Goal: Task Accomplishment & Management: Complete application form

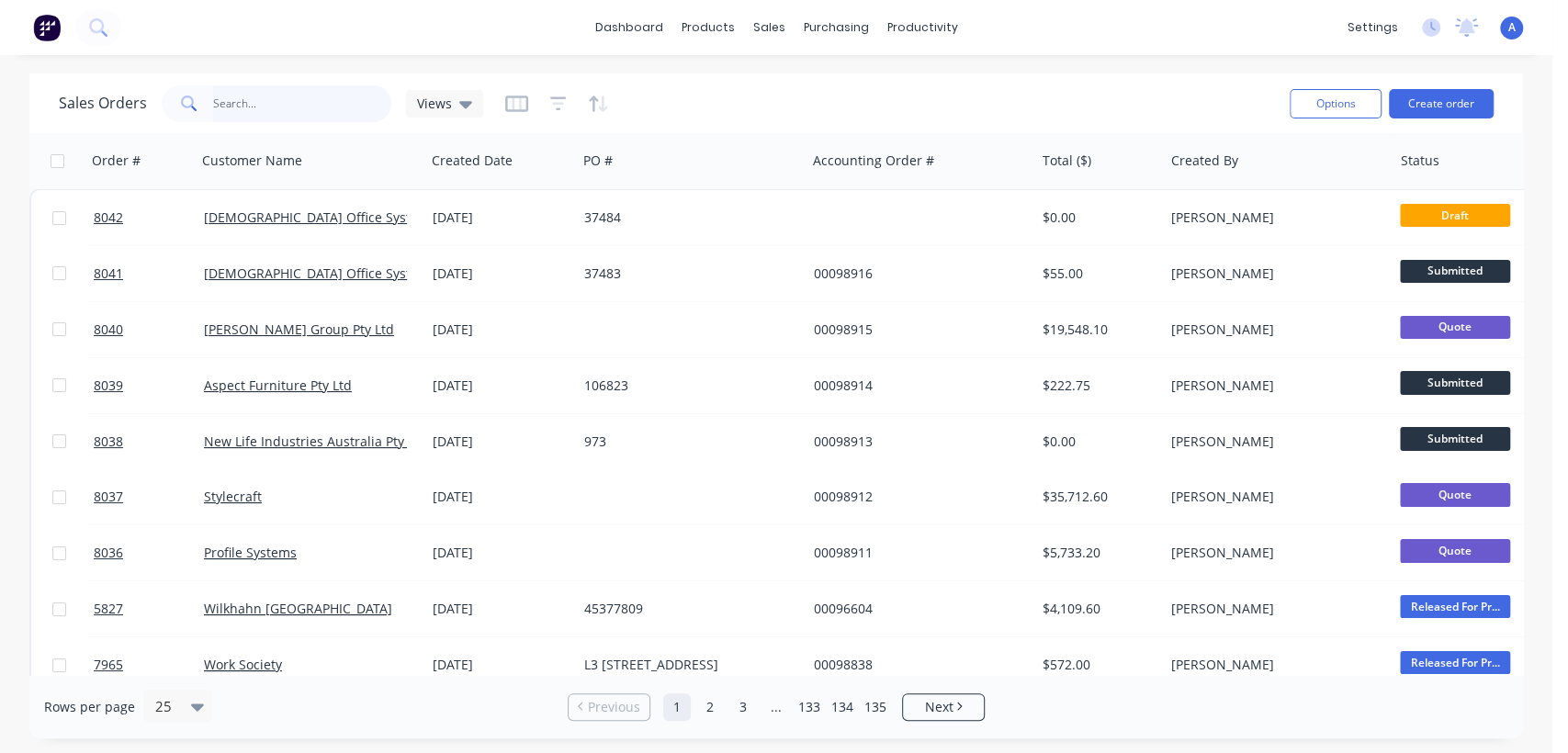
click at [268, 109] on input "text" at bounding box center [302, 104] width 179 height 37
type input "7590"
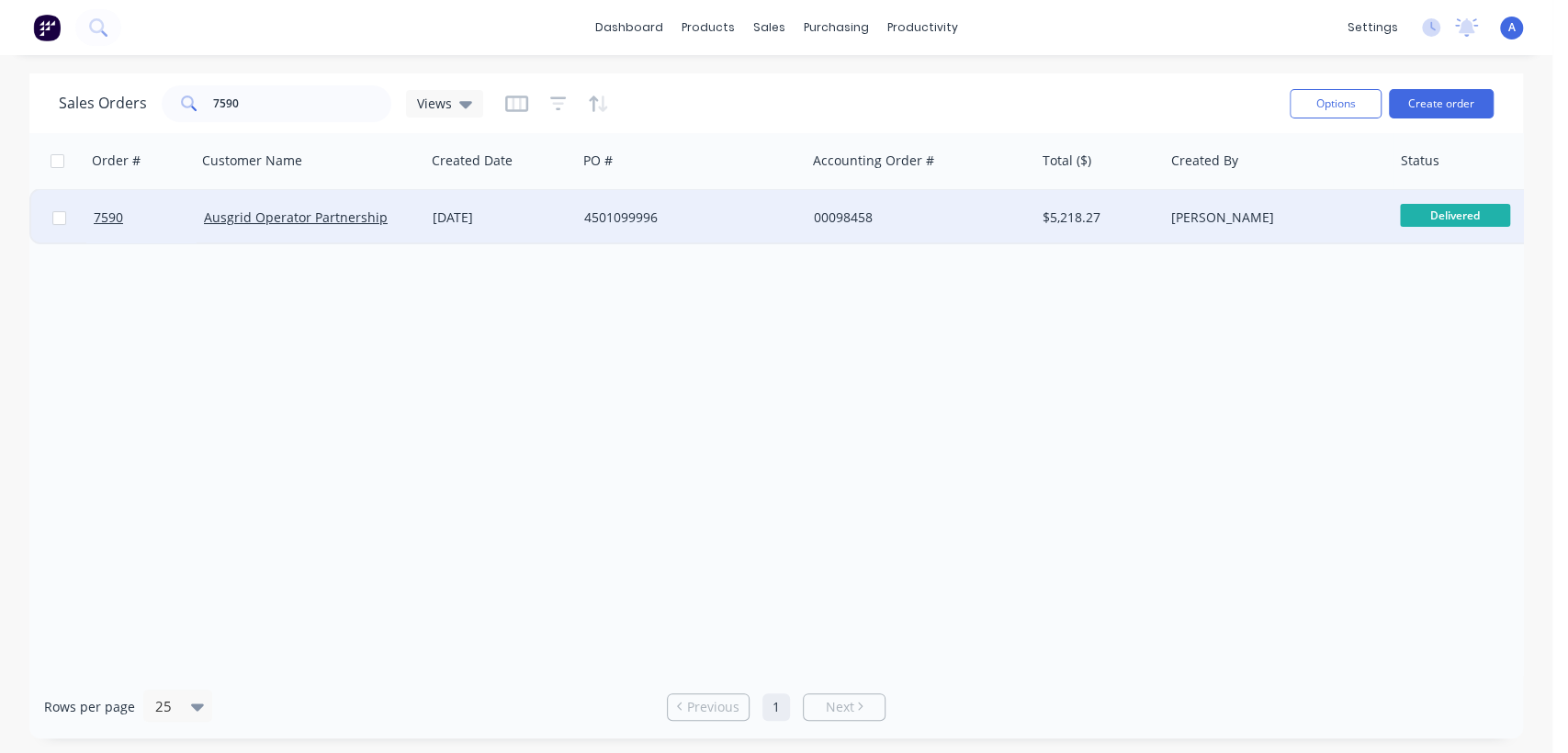
click at [783, 220] on div "4501099996" at bounding box center [685, 217] width 204 height 18
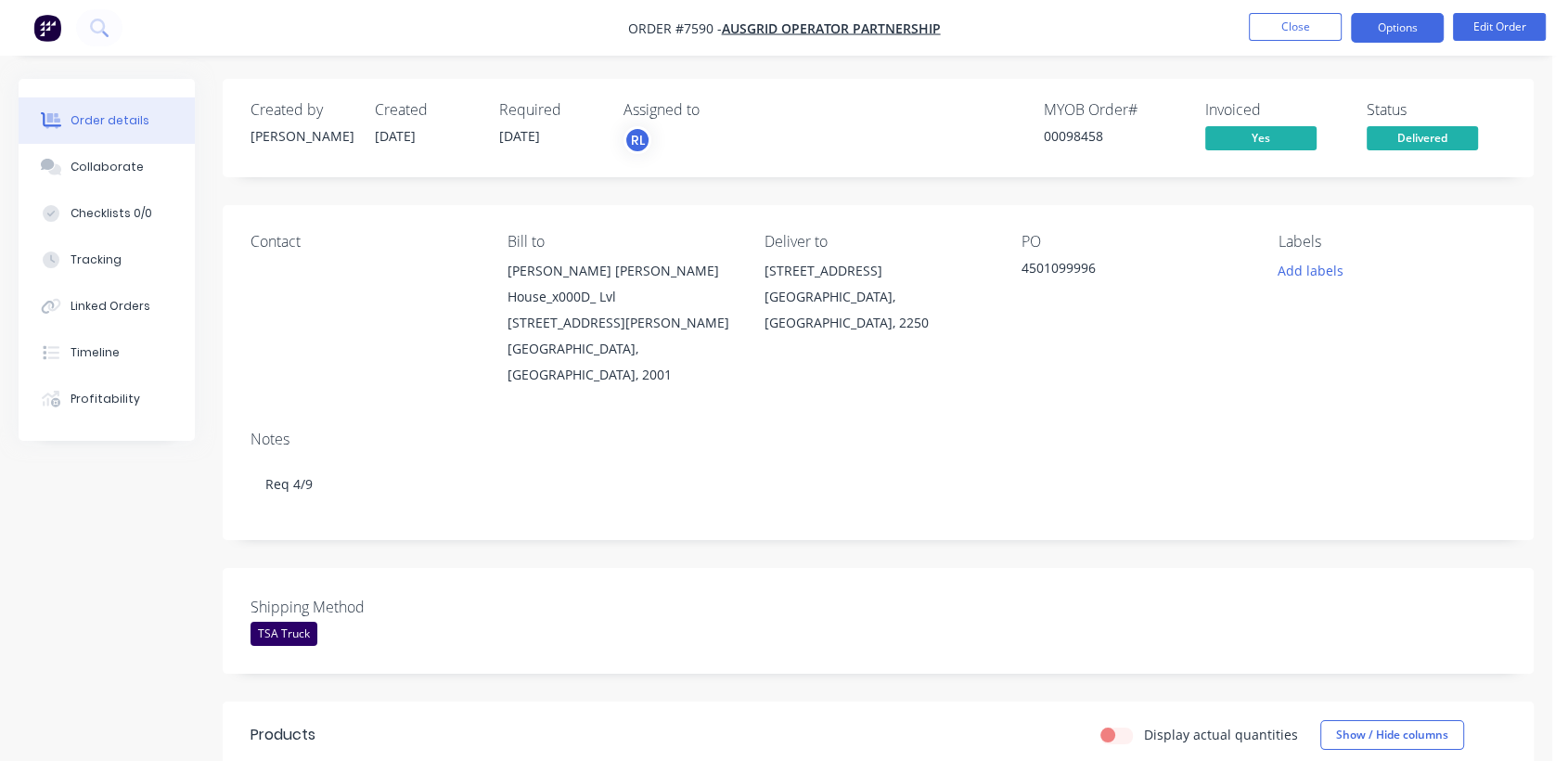
click at [1381, 29] on button "Options" at bounding box center [1397, 27] width 93 height 29
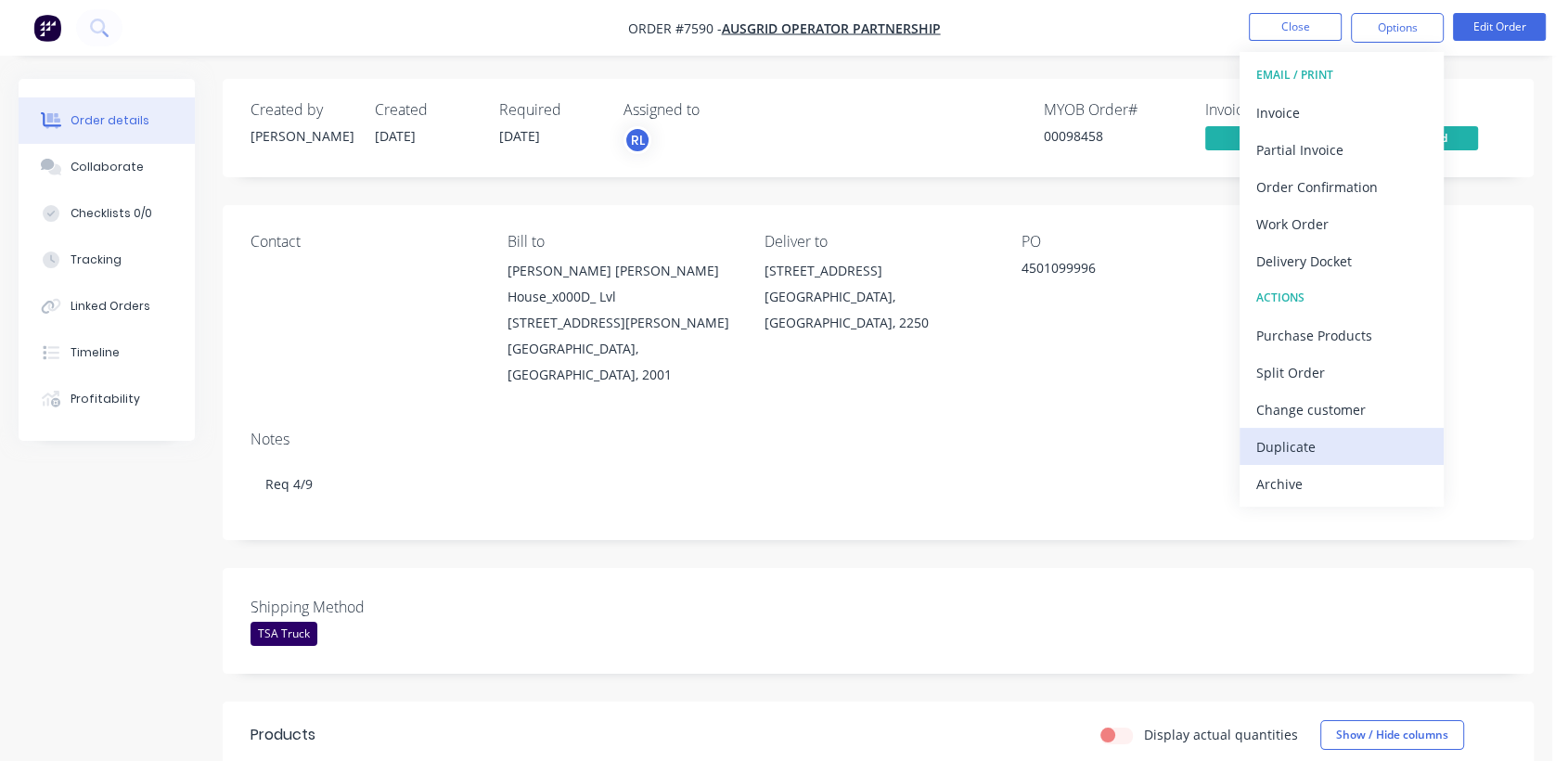
click at [1324, 441] on div "Duplicate" at bounding box center [1342, 447] width 171 height 27
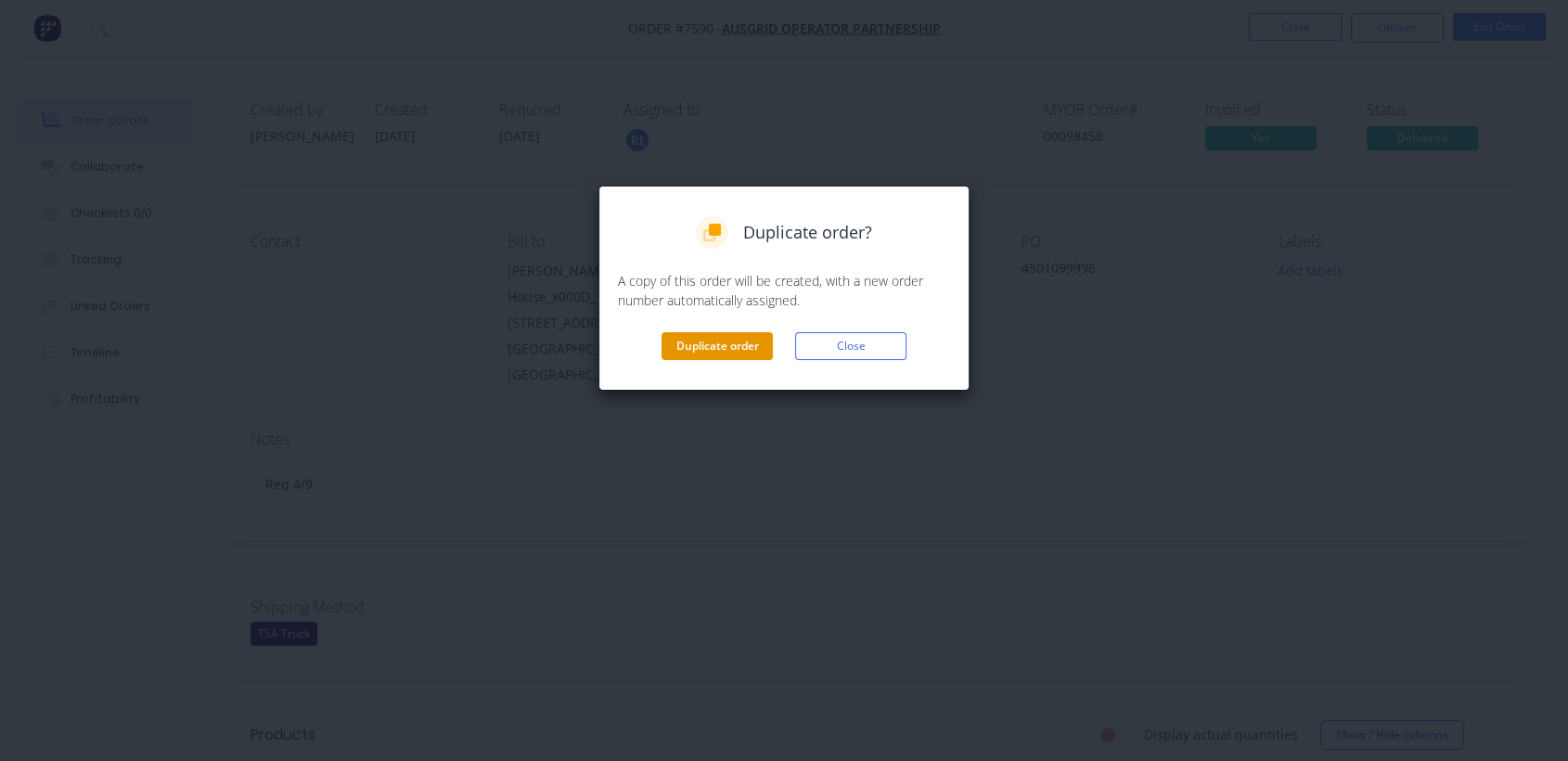
click at [735, 351] on button "Duplicate order" at bounding box center [717, 346] width 112 height 27
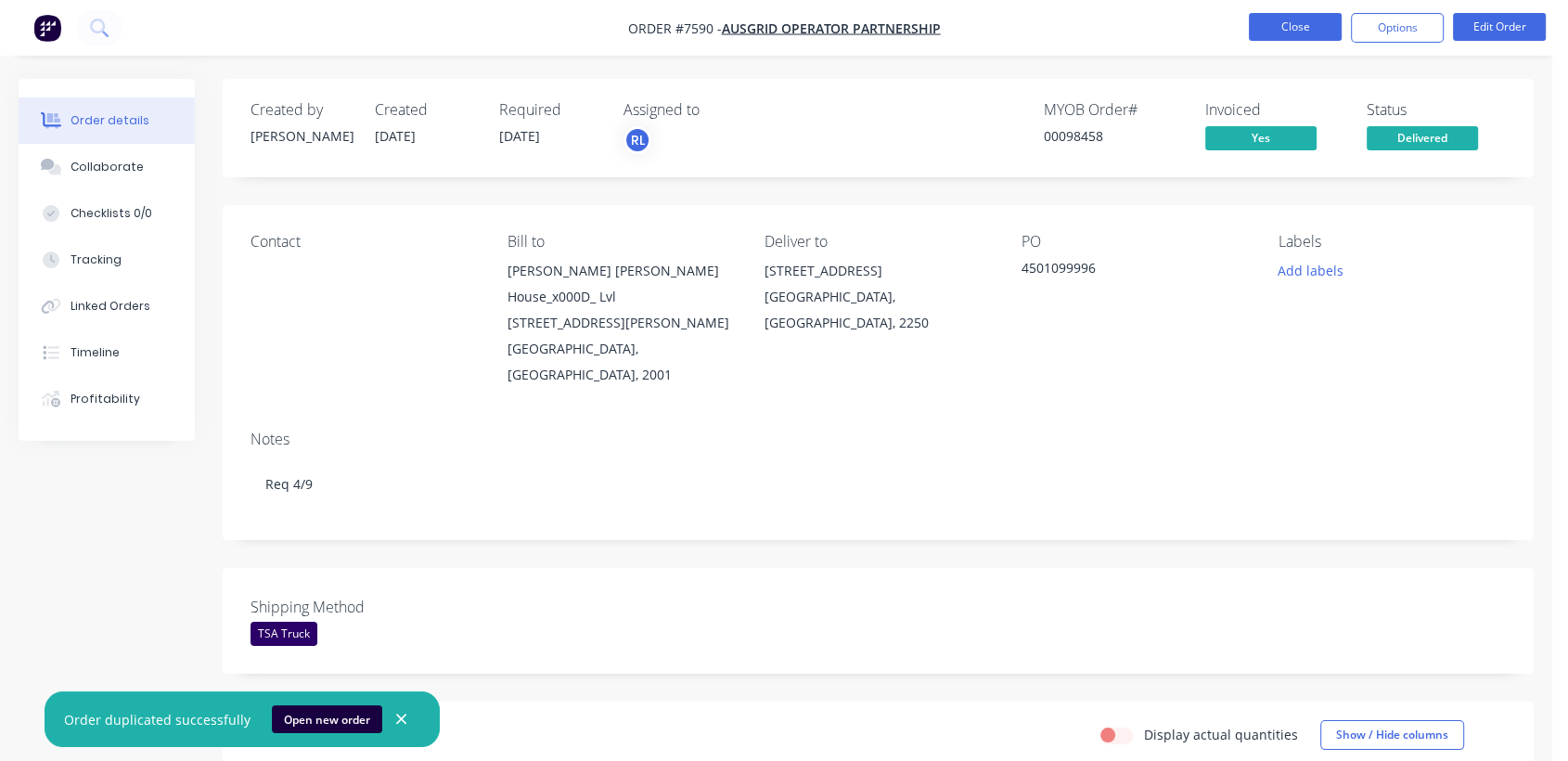
click at [1299, 14] on button "Close" at bounding box center [1295, 26] width 93 height 27
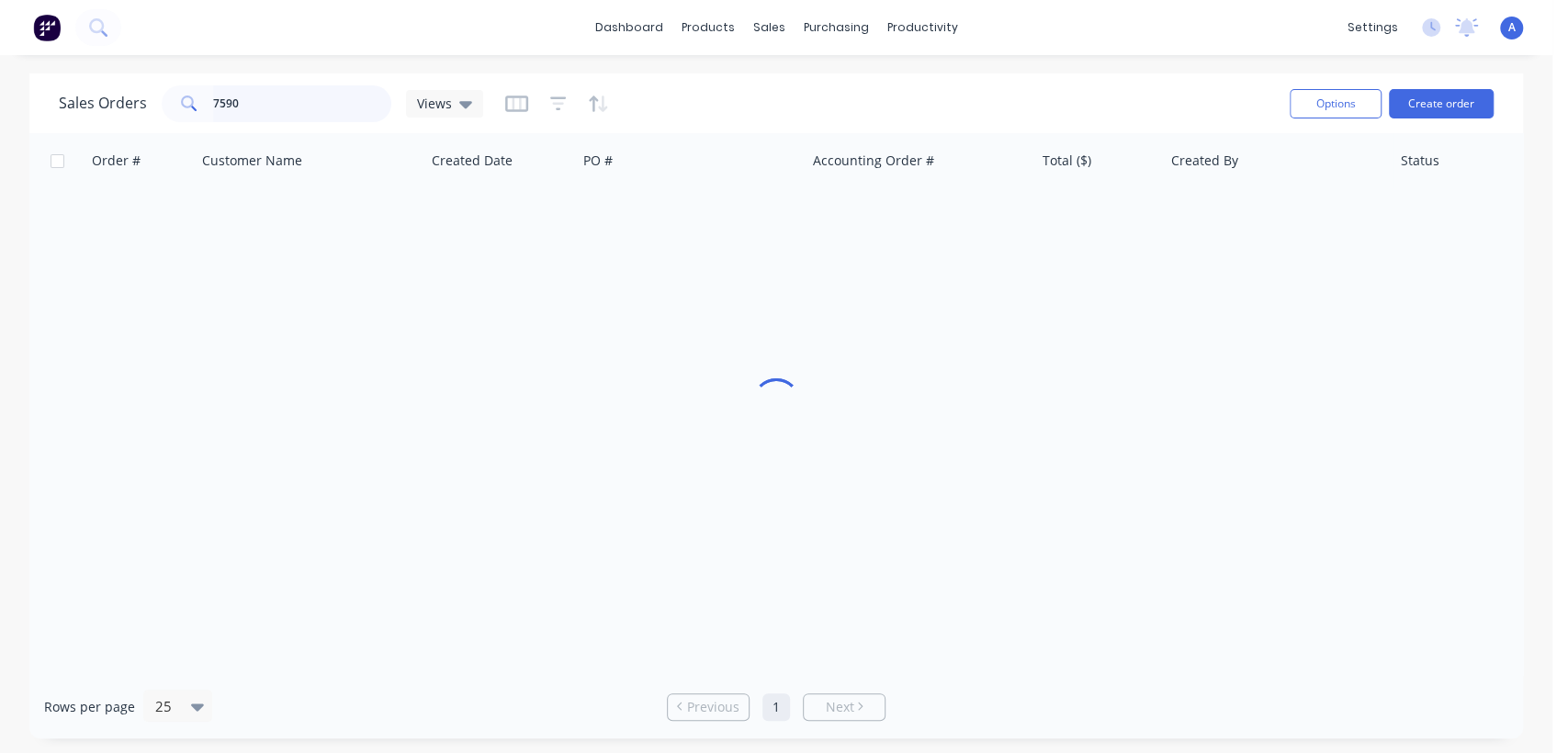
click at [170, 92] on div "7590" at bounding box center [276, 104] width 229 height 37
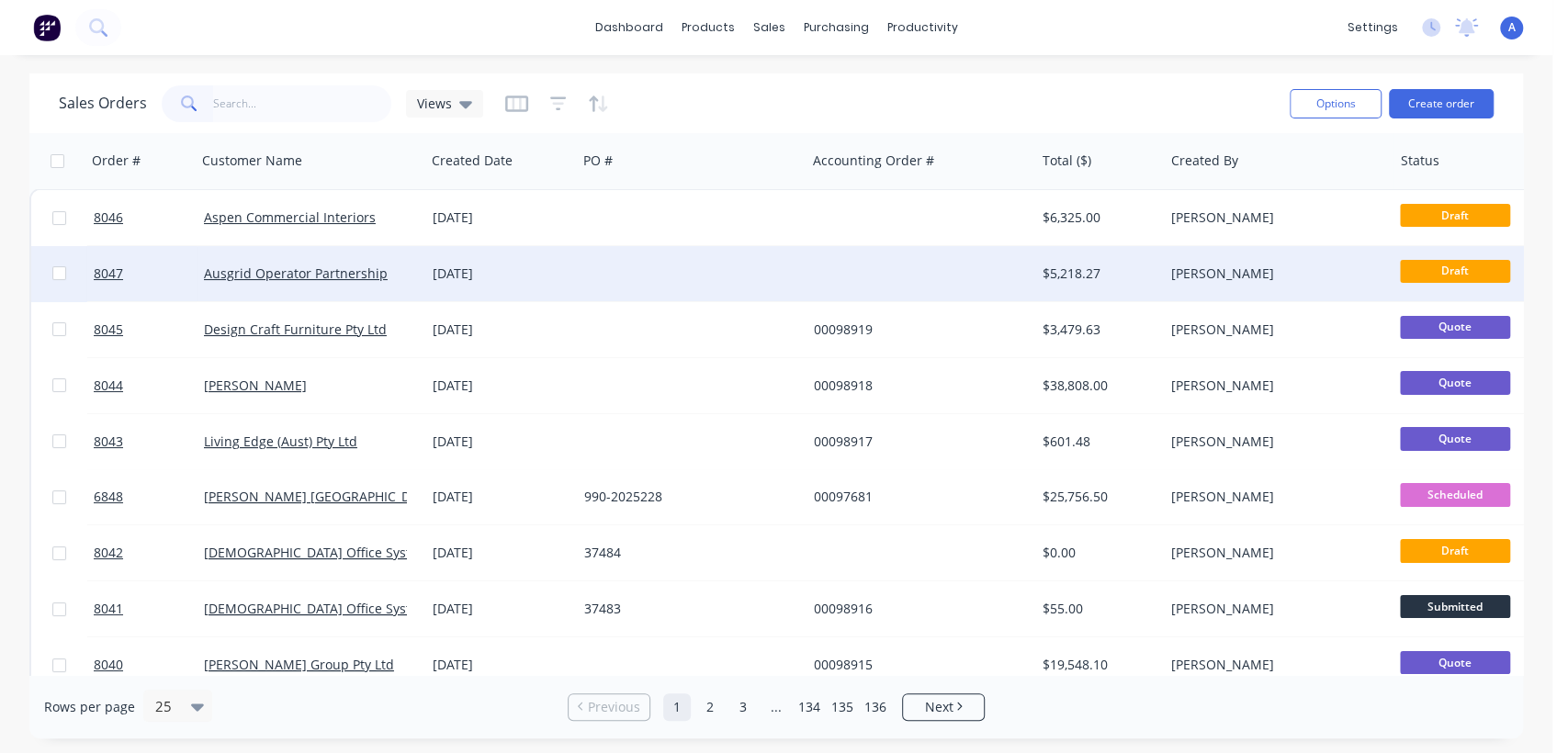
click at [581, 274] on div at bounding box center [691, 273] width 228 height 55
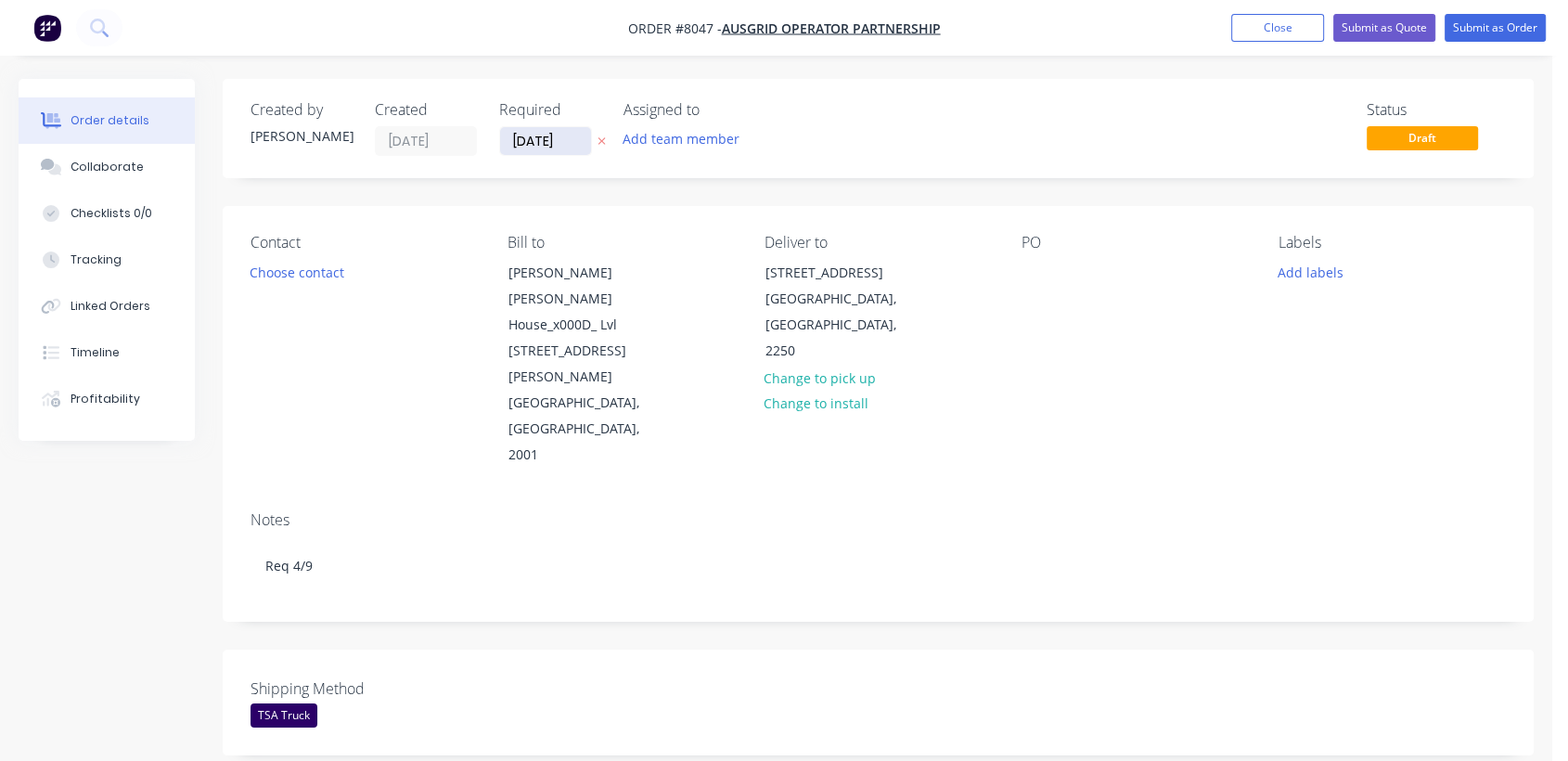
click at [582, 132] on input "[DATE]" at bounding box center [545, 141] width 91 height 27
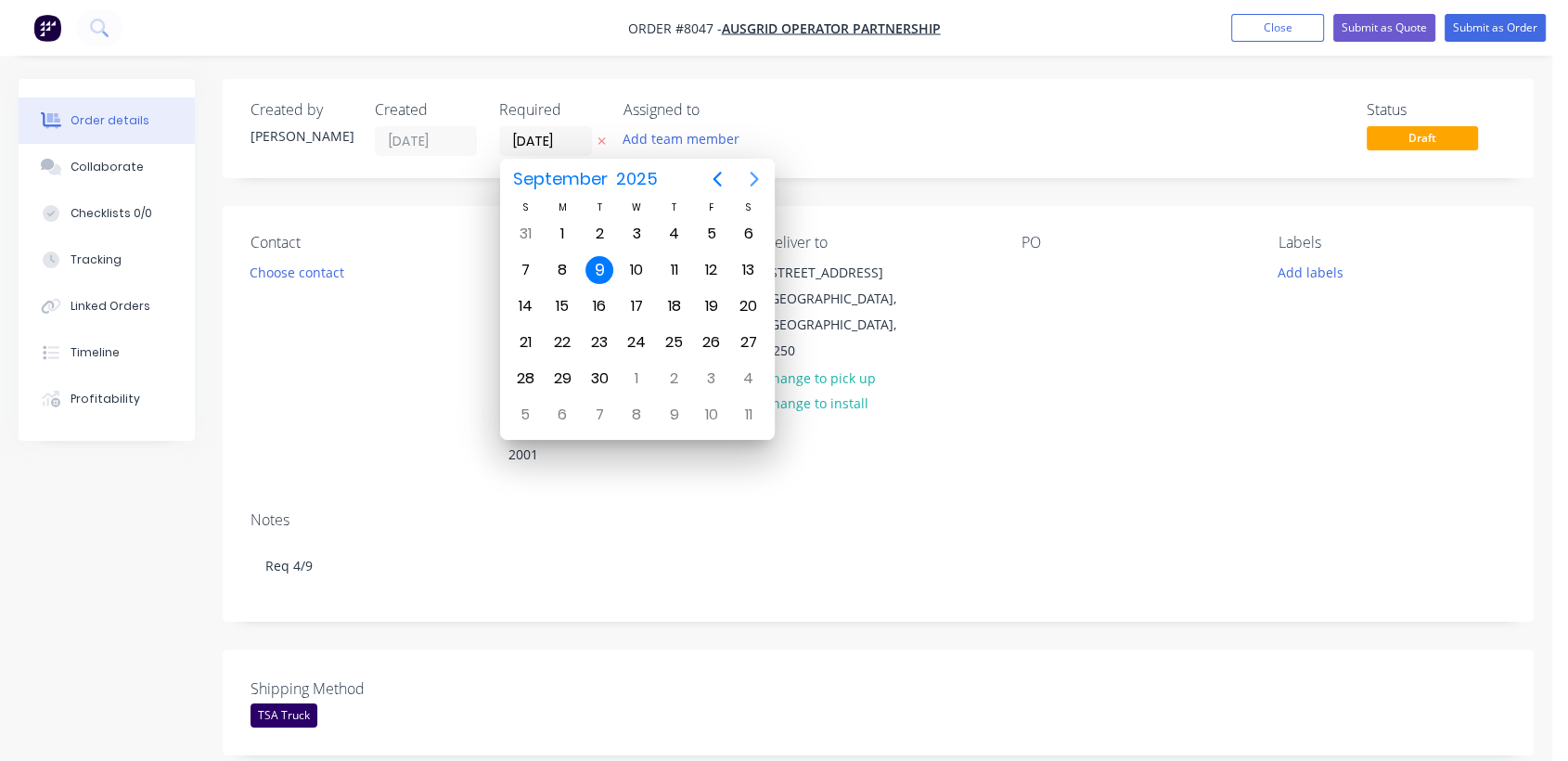
click at [744, 174] on icon "Next page" at bounding box center [754, 179] width 22 height 22
click at [631, 367] on div "31" at bounding box center [637, 379] width 27 height 27
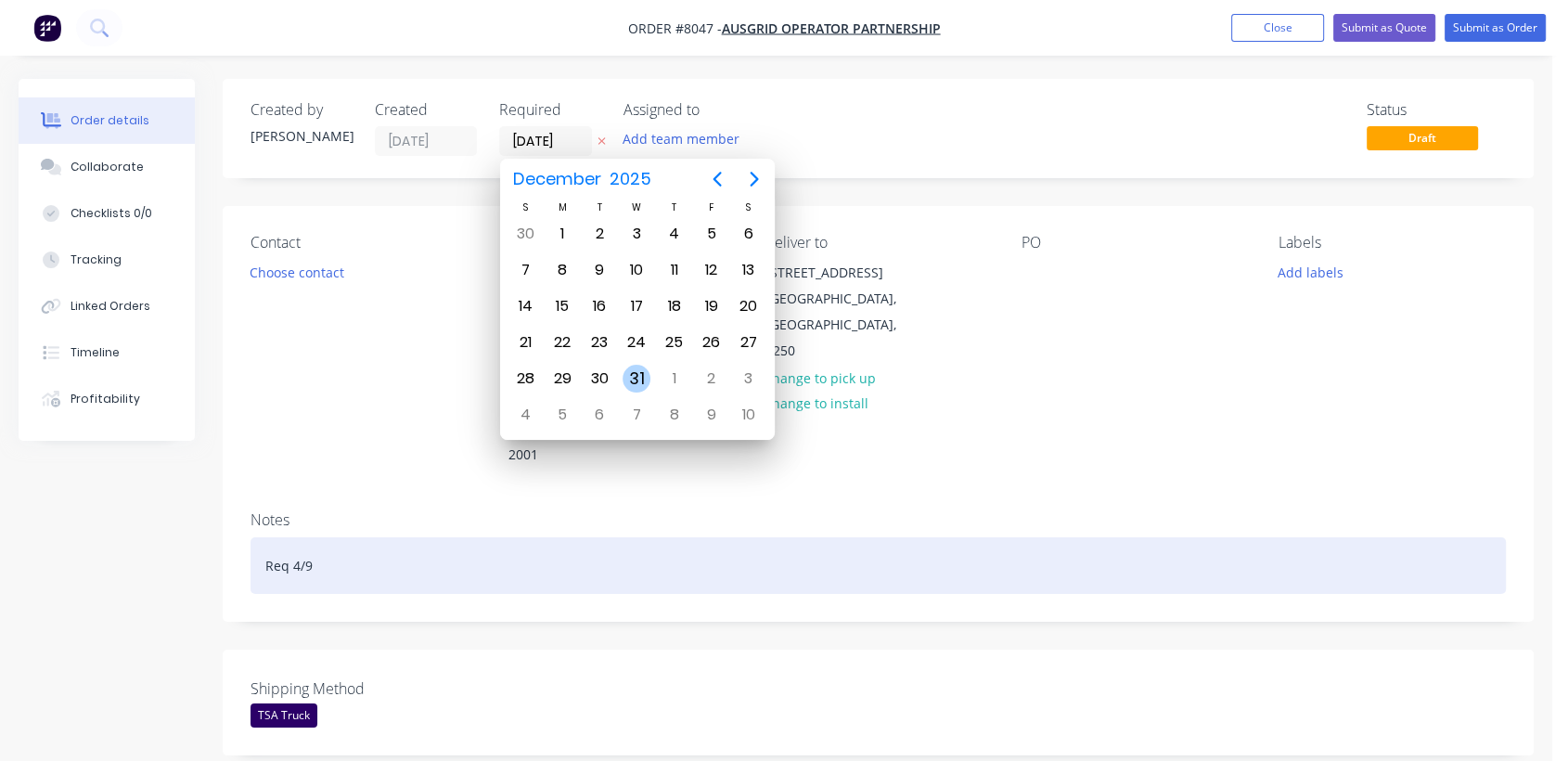
type input "[DATE]"
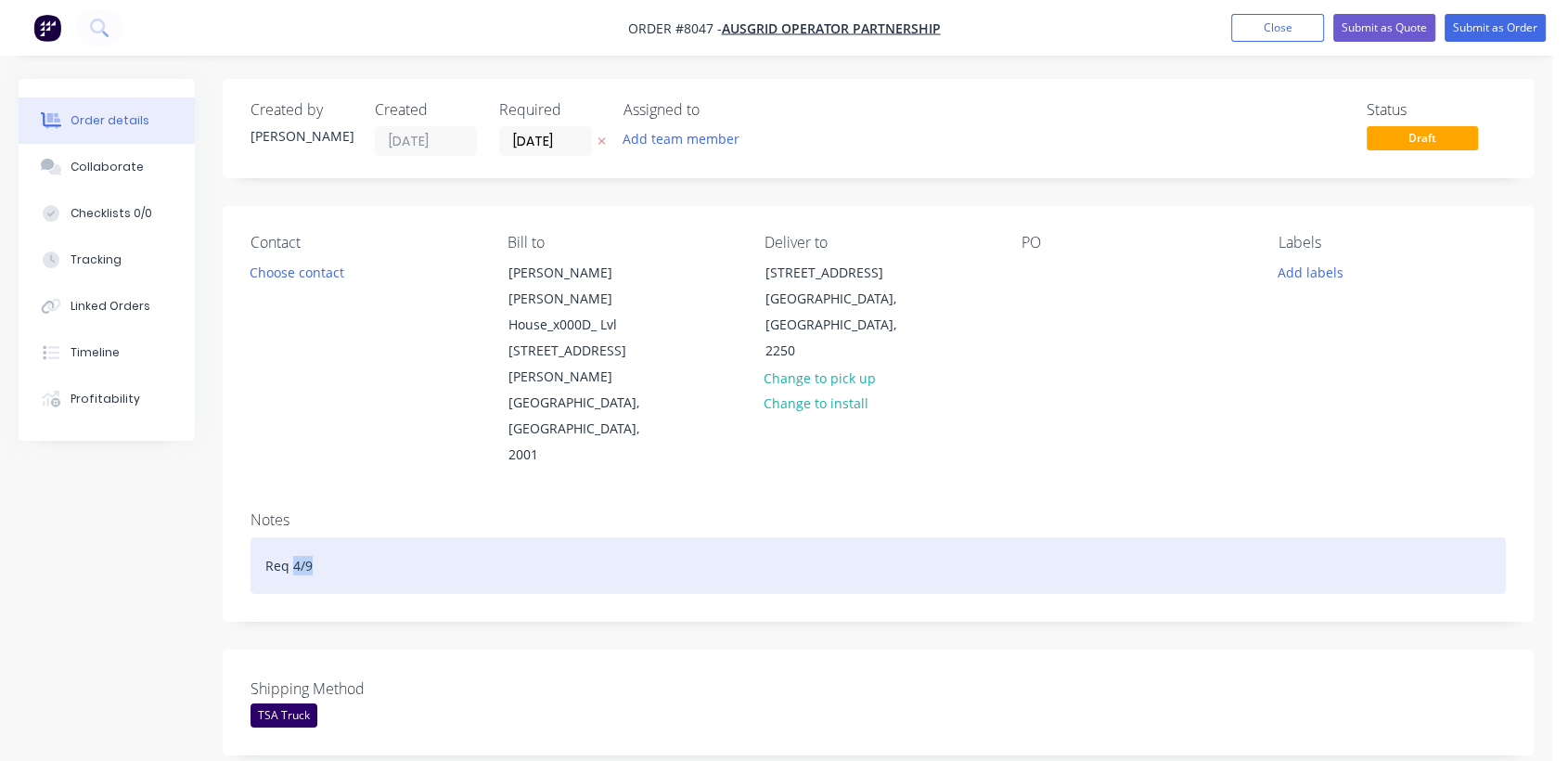
drag, startPoint x: 314, startPoint y: 486, endPoint x: 292, endPoint y: 485, distance: 22.0
click at [292, 537] on div "Req 4/9" at bounding box center [878, 565] width 1256 height 57
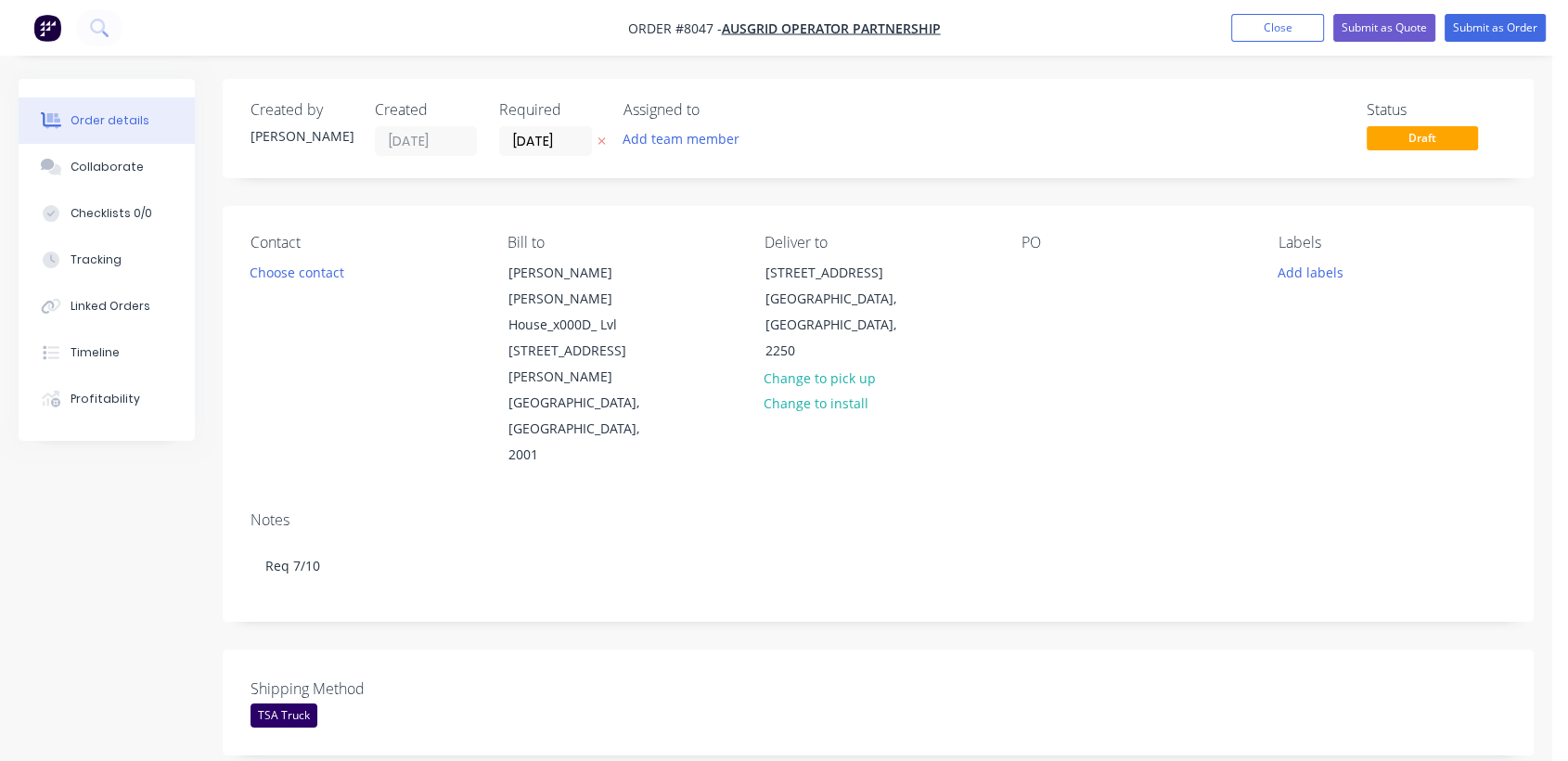
click at [1035, 257] on div "PO" at bounding box center [1136, 351] width 227 height 235
click at [1033, 265] on div at bounding box center [1037, 273] width 29 height 27
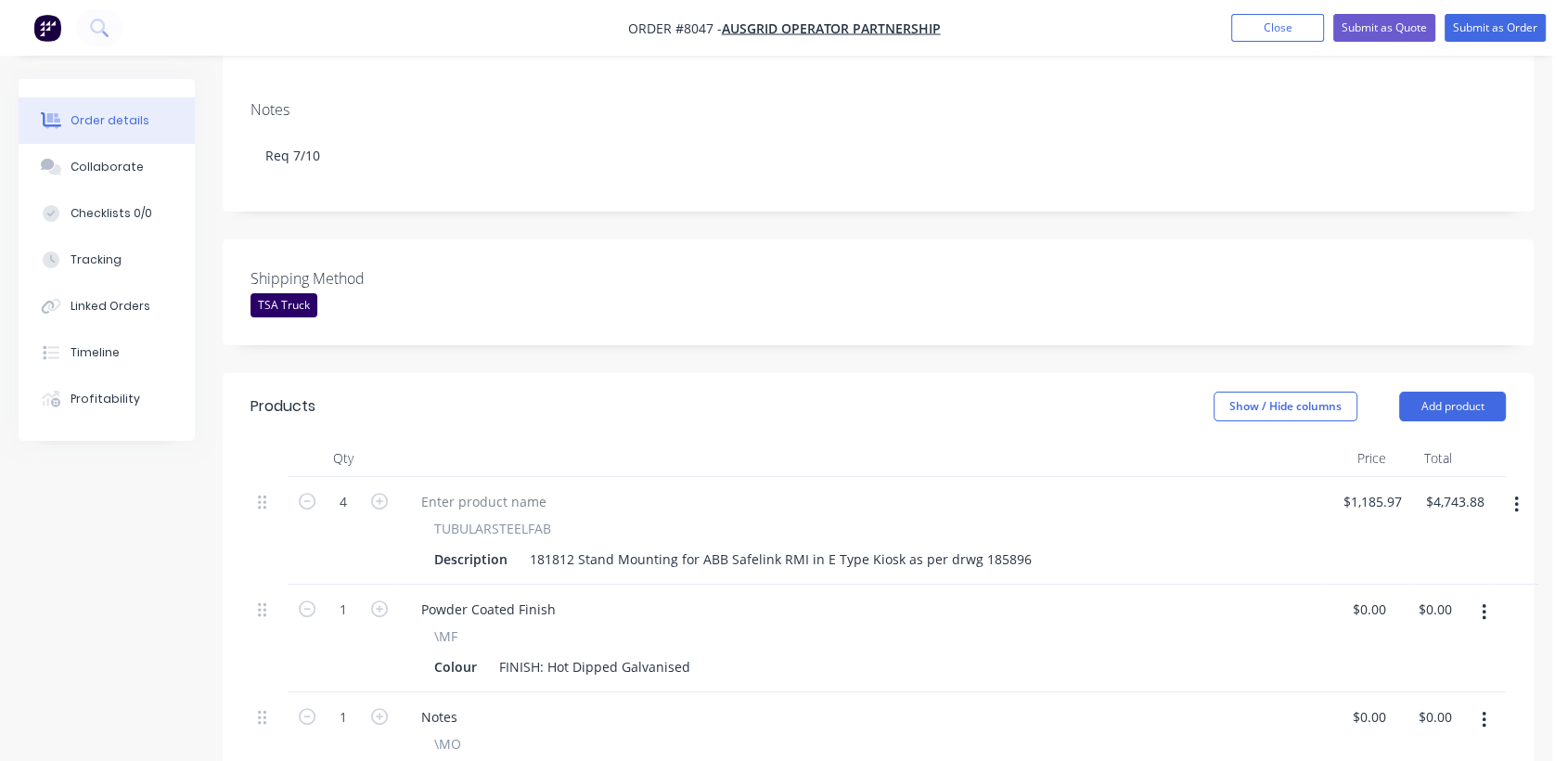
scroll to position [412, 0]
click at [377, 491] on icon "button" at bounding box center [380, 499] width 17 height 17
type input "5"
type input "$5,929.85"
click at [1388, 486] on input "1185.97" at bounding box center [1375, 500] width 67 height 27
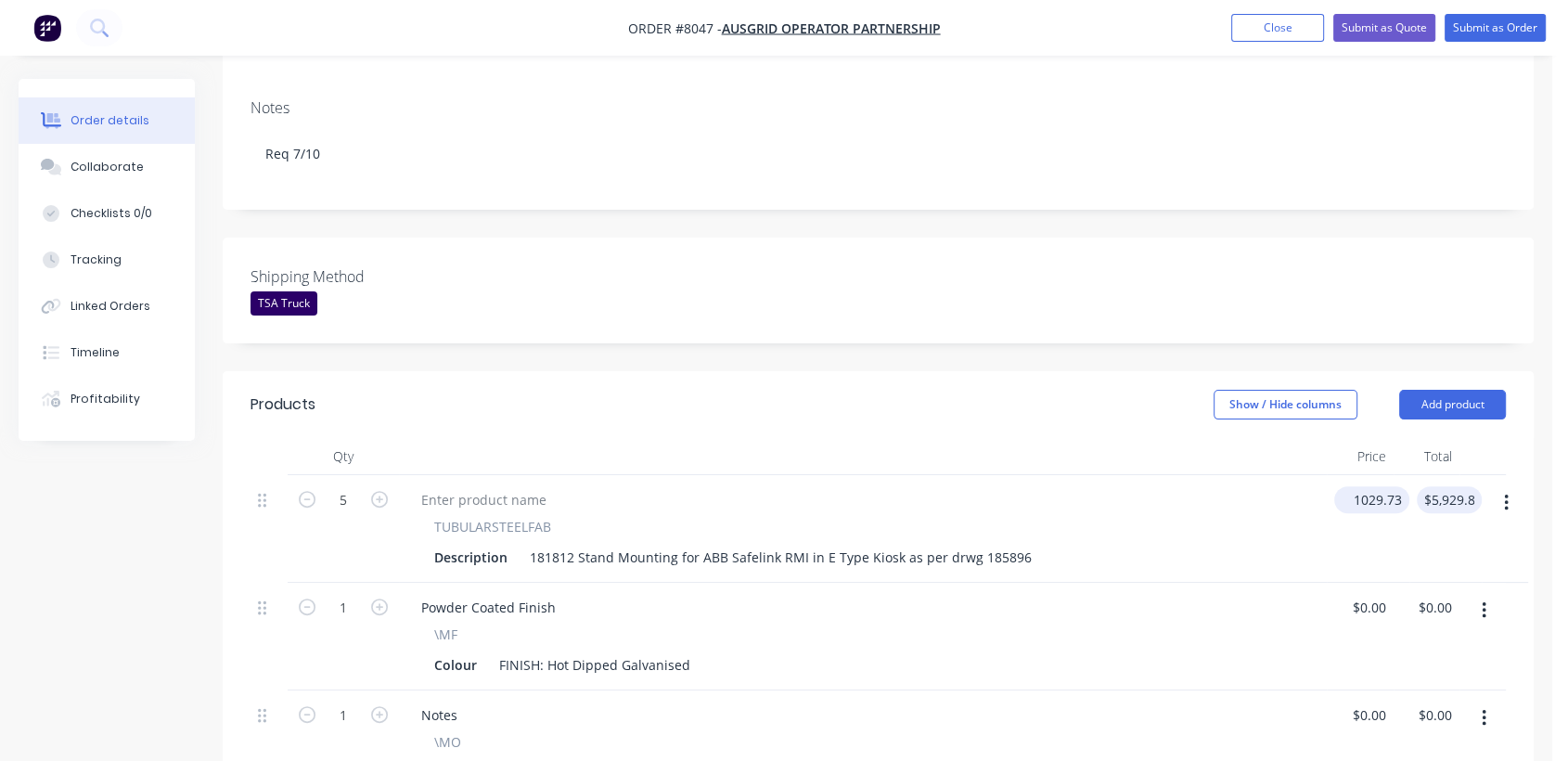
type input "$1,029.73"
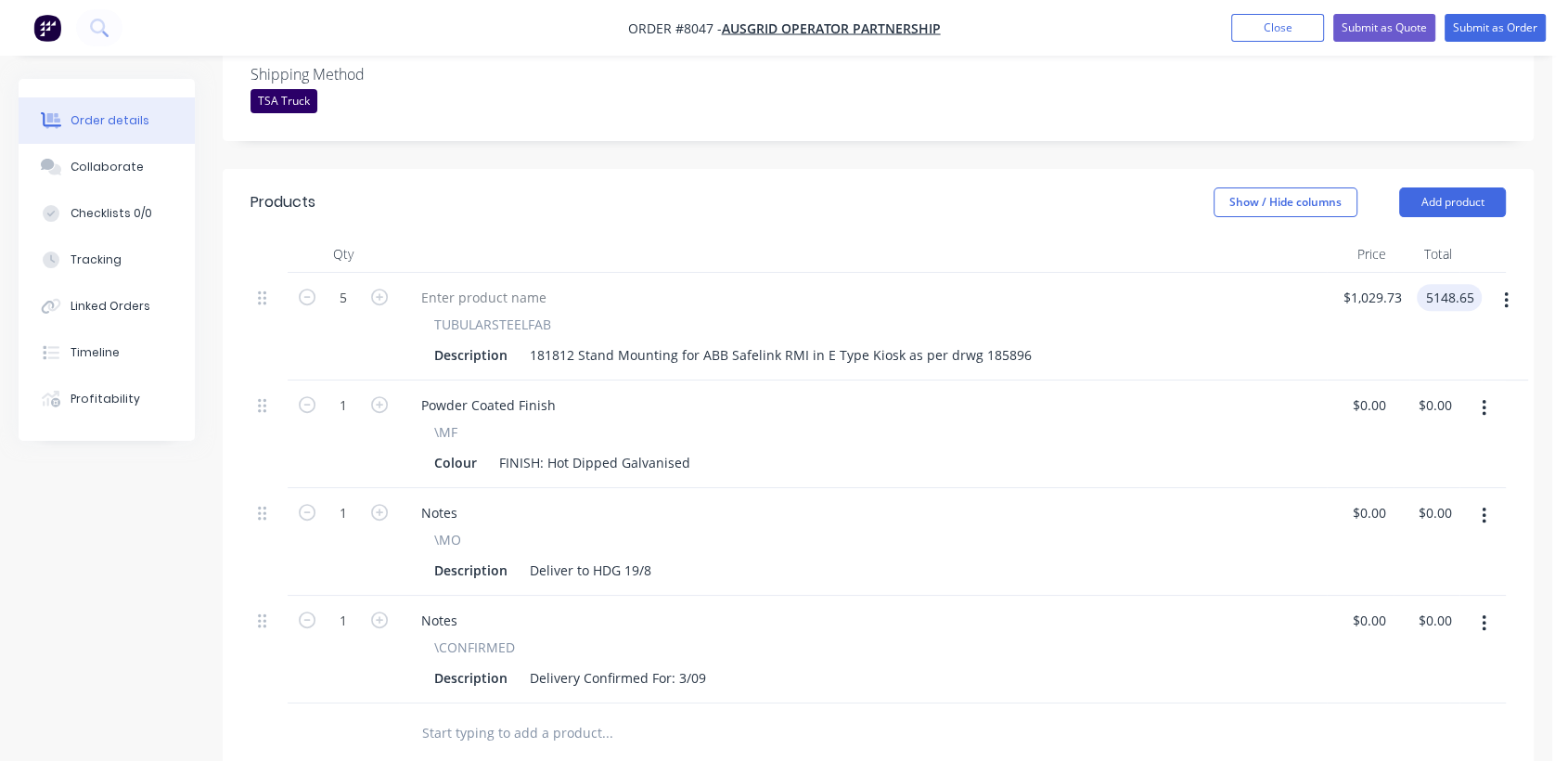
scroll to position [618, 0]
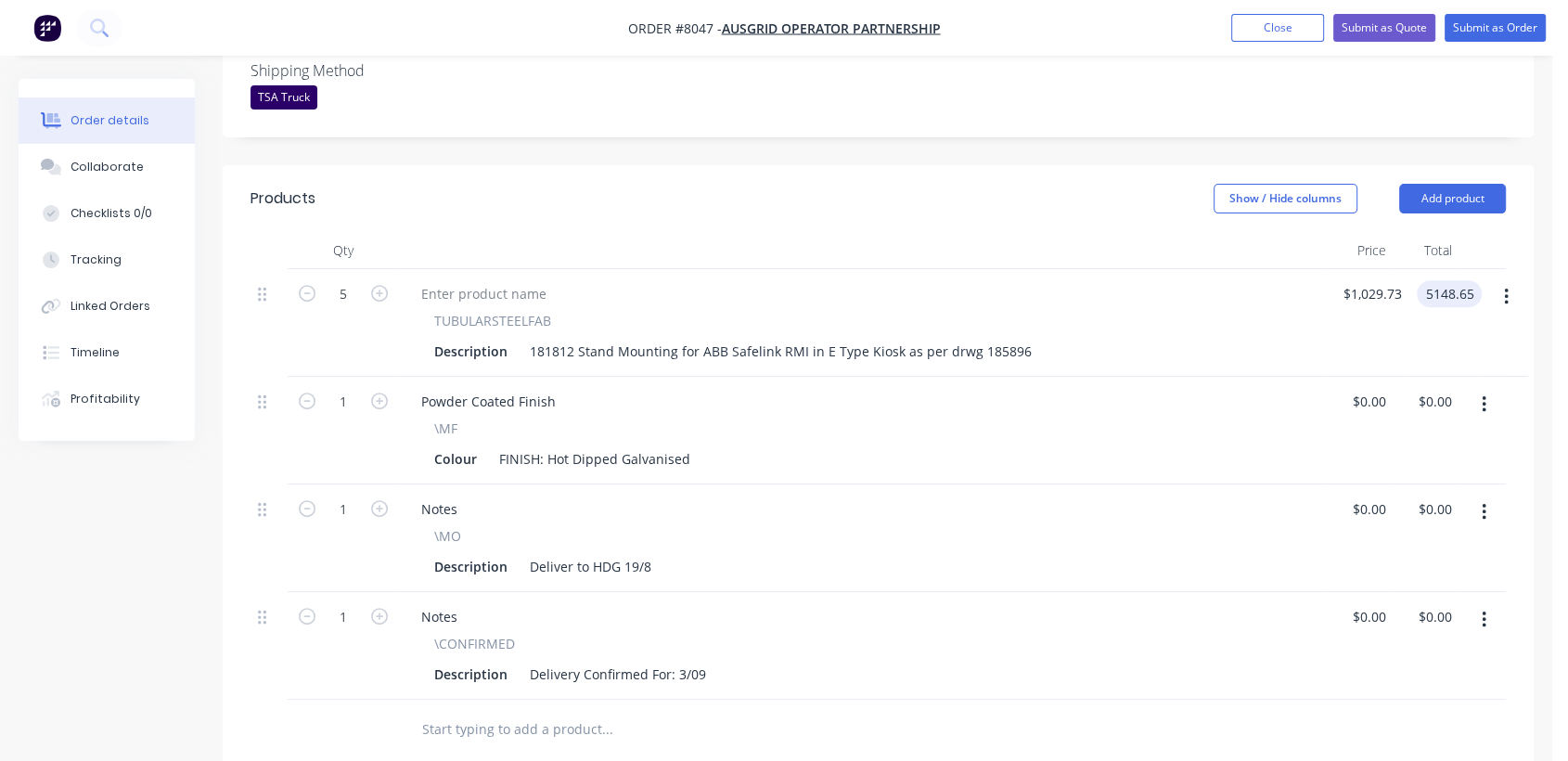
type input "$5,148.65"
click at [1480, 496] on button "button" at bounding box center [1484, 513] width 44 height 33
click at [1366, 659] on div "Delete" at bounding box center [1418, 673] width 143 height 27
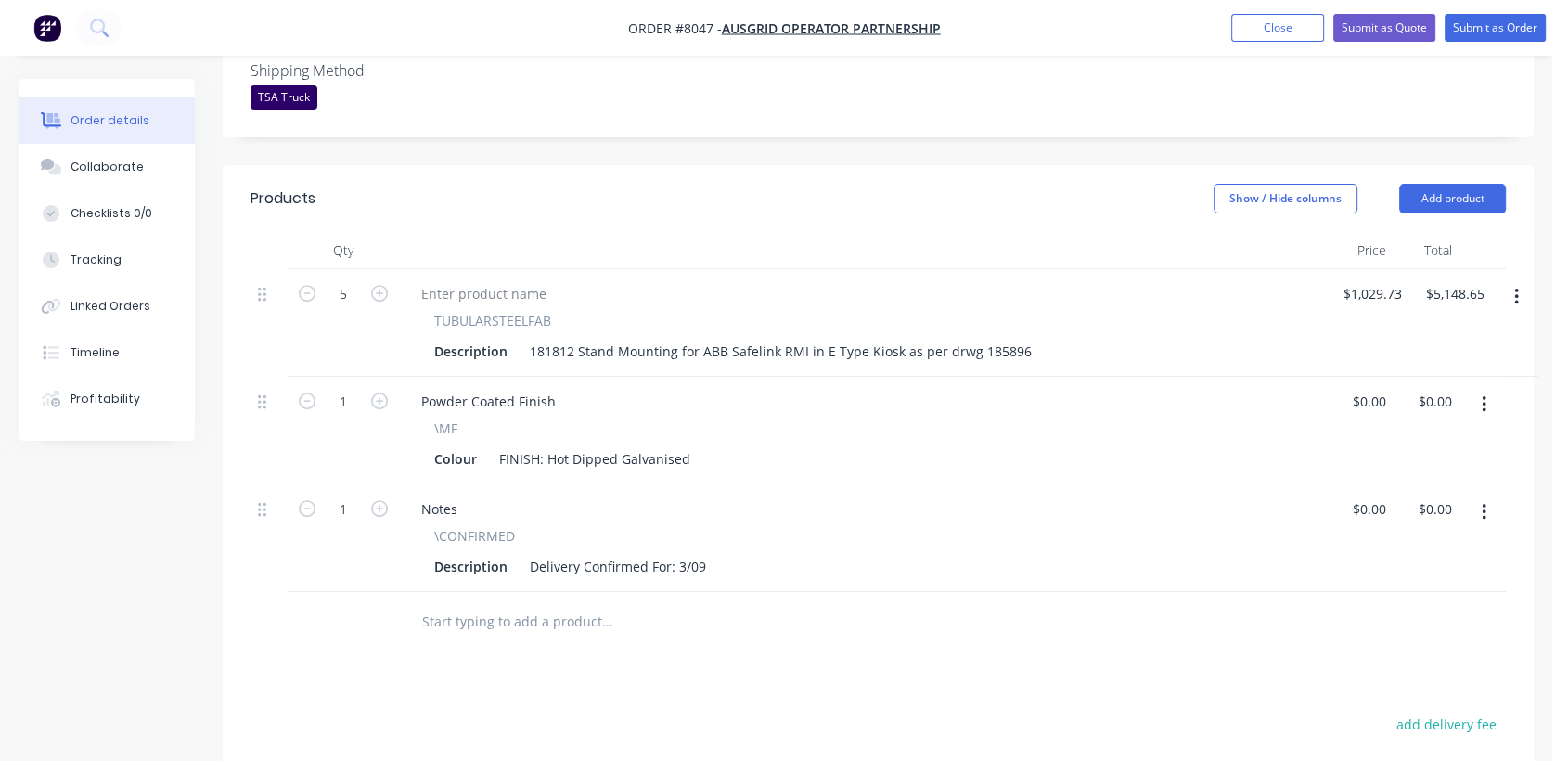
click at [1474, 496] on button "button" at bounding box center [1484, 513] width 44 height 33
click at [1358, 659] on div "Delete" at bounding box center [1418, 673] width 143 height 27
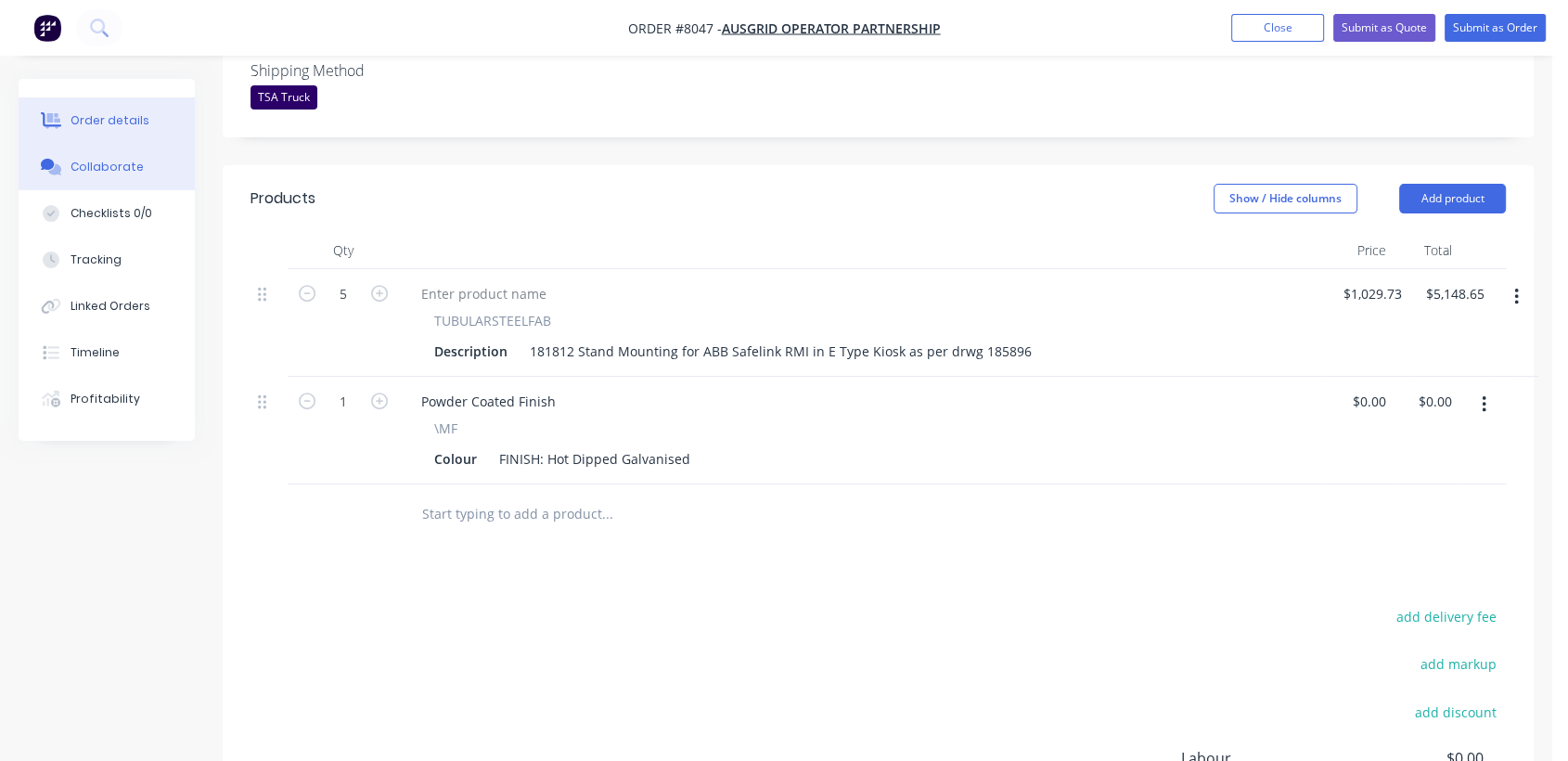
click at [150, 157] on button "Collaborate" at bounding box center [107, 166] width 176 height 46
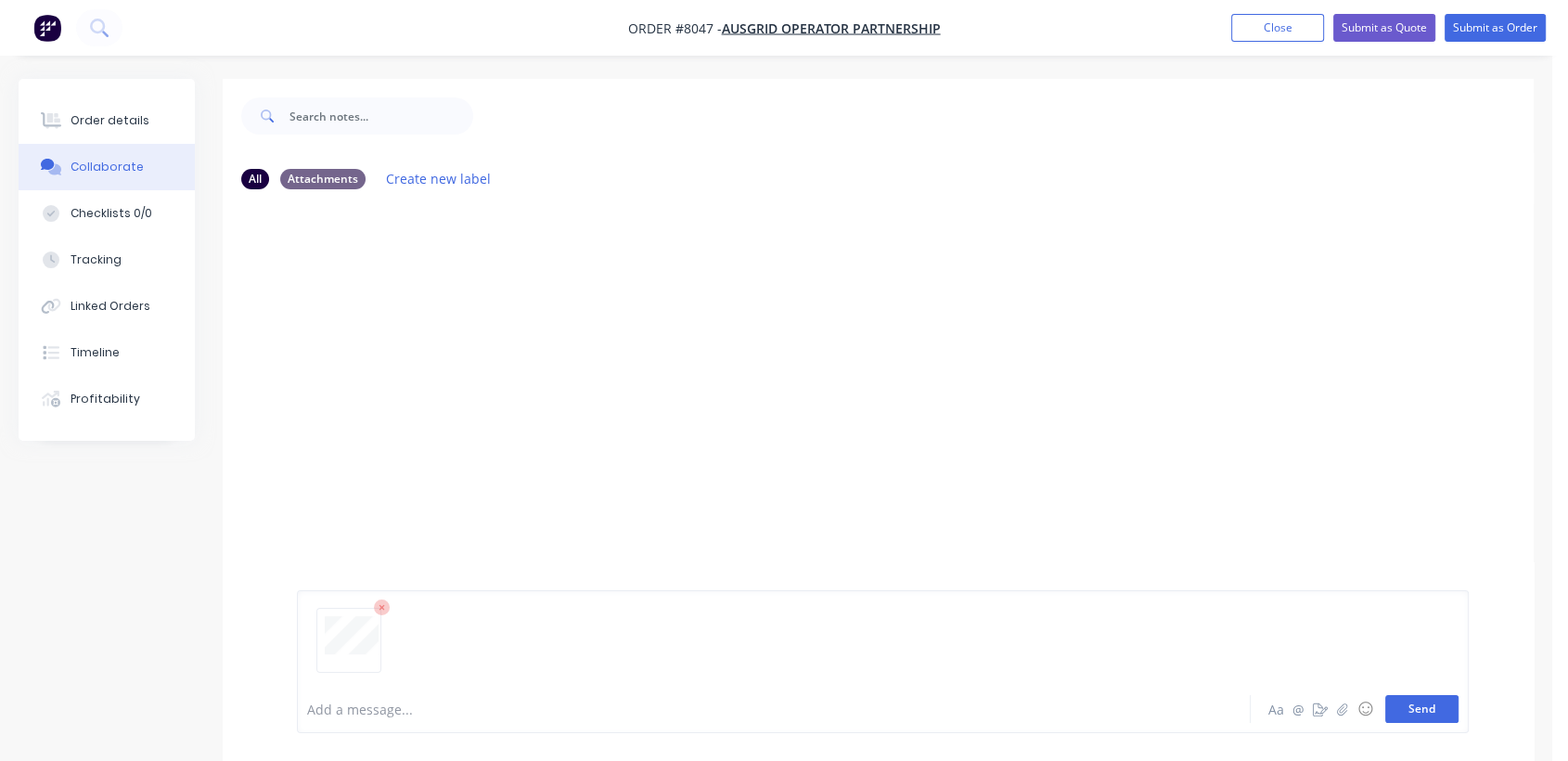
click at [1407, 712] on button "Send" at bounding box center [1421, 709] width 73 height 27
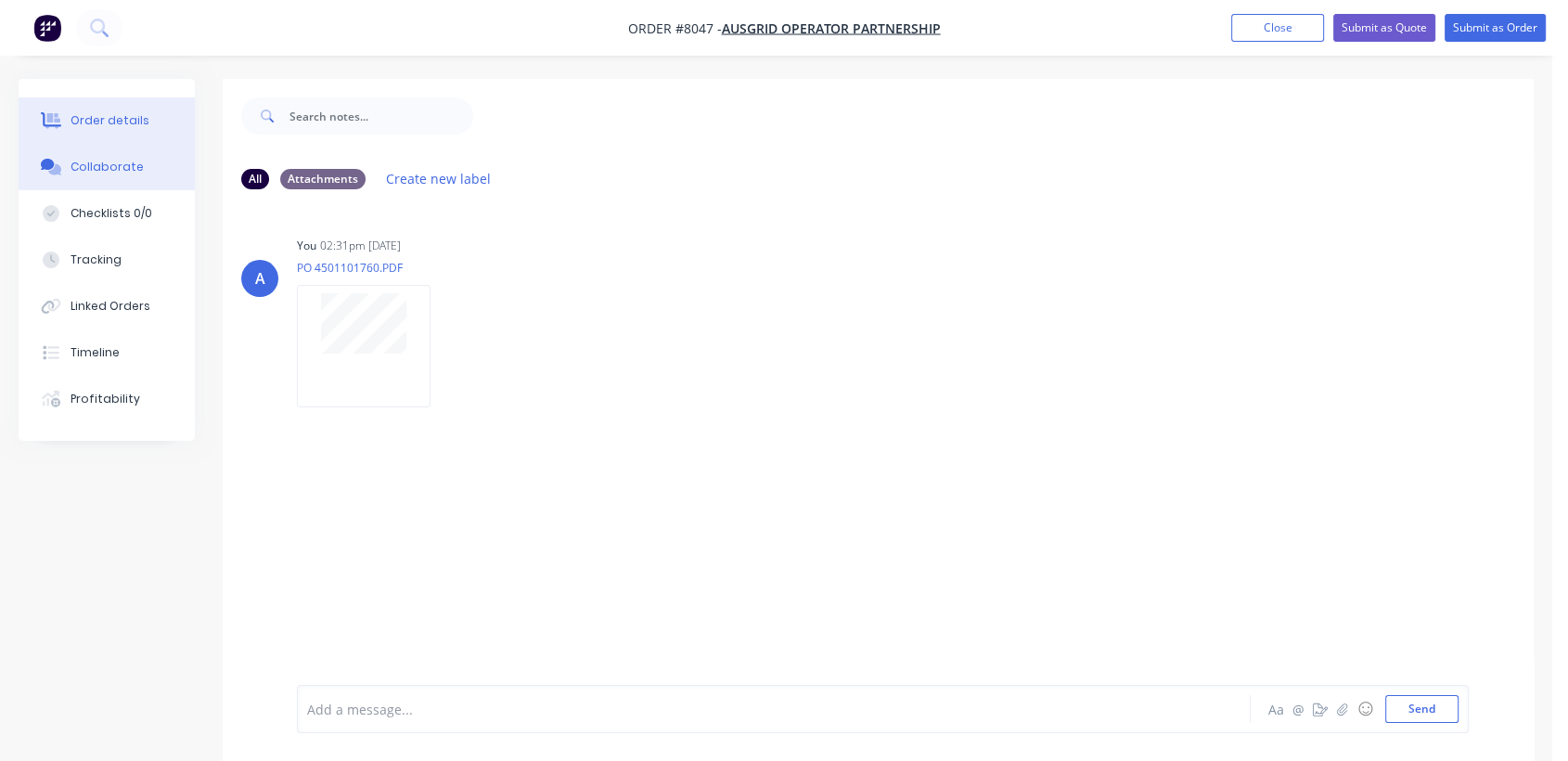
click at [122, 113] on div "Order details" at bounding box center [110, 120] width 79 height 17
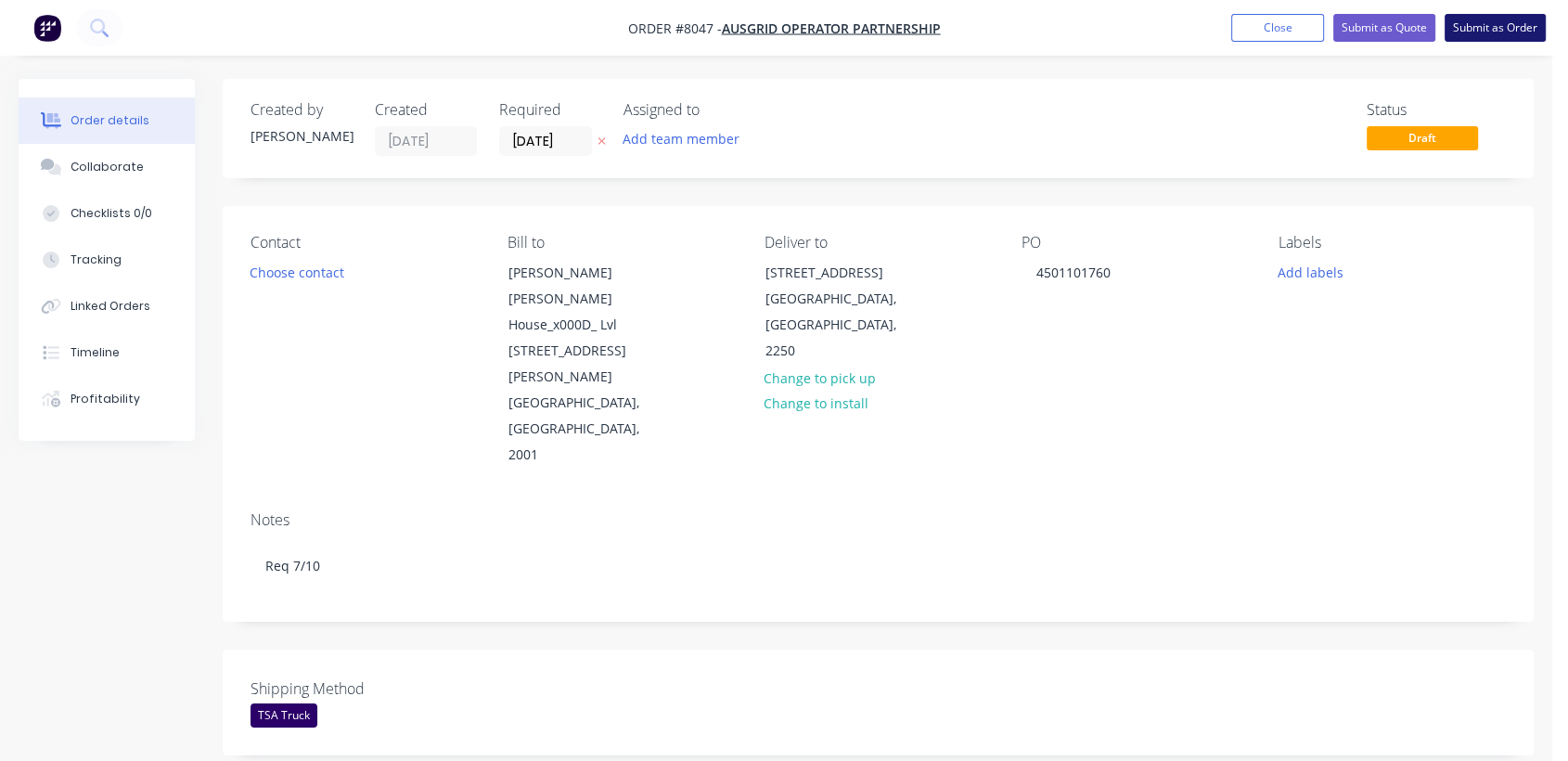
click at [1501, 24] on button "Submit as Order" at bounding box center [1495, 27] width 101 height 27
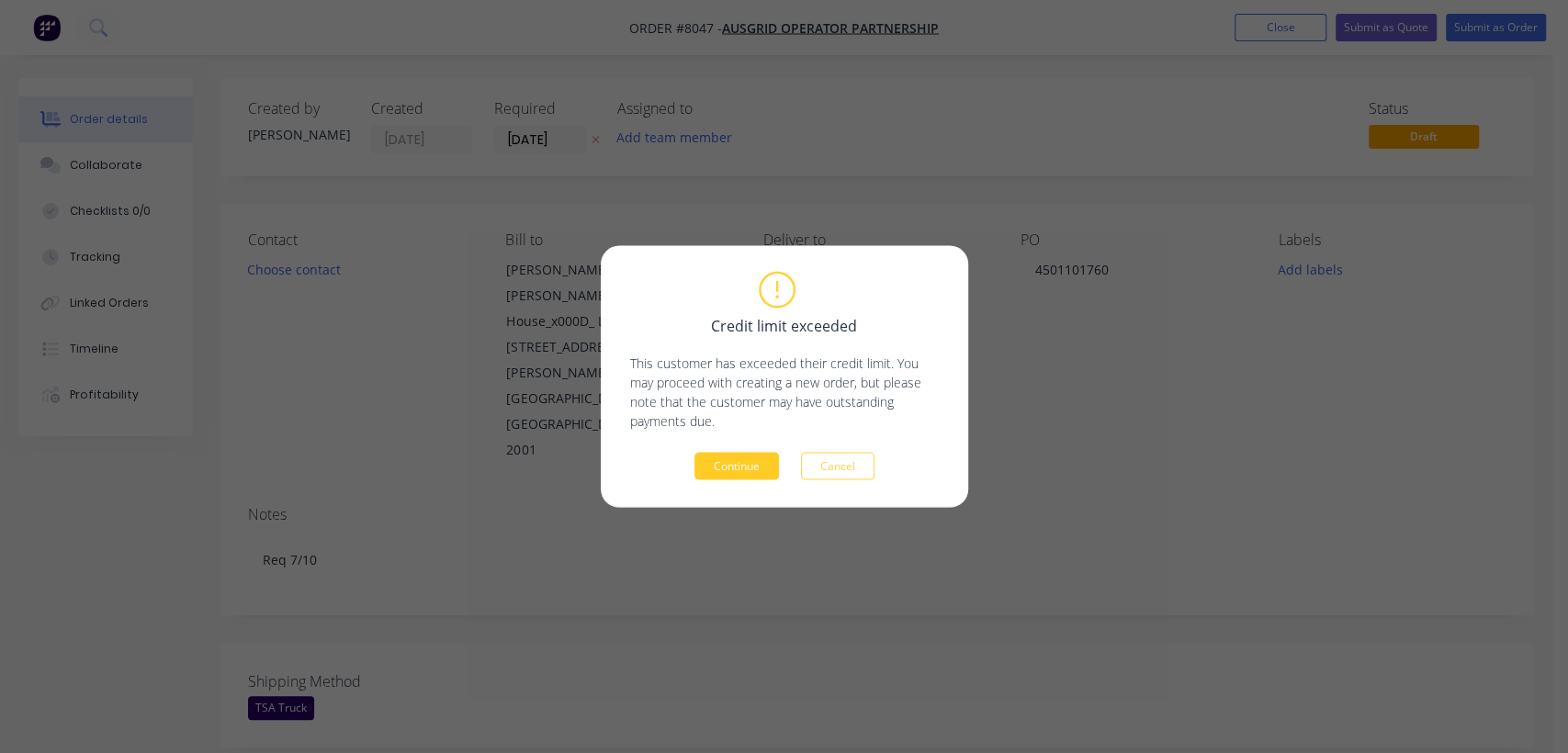
click at [737, 461] on button "Continue" at bounding box center [736, 467] width 84 height 27
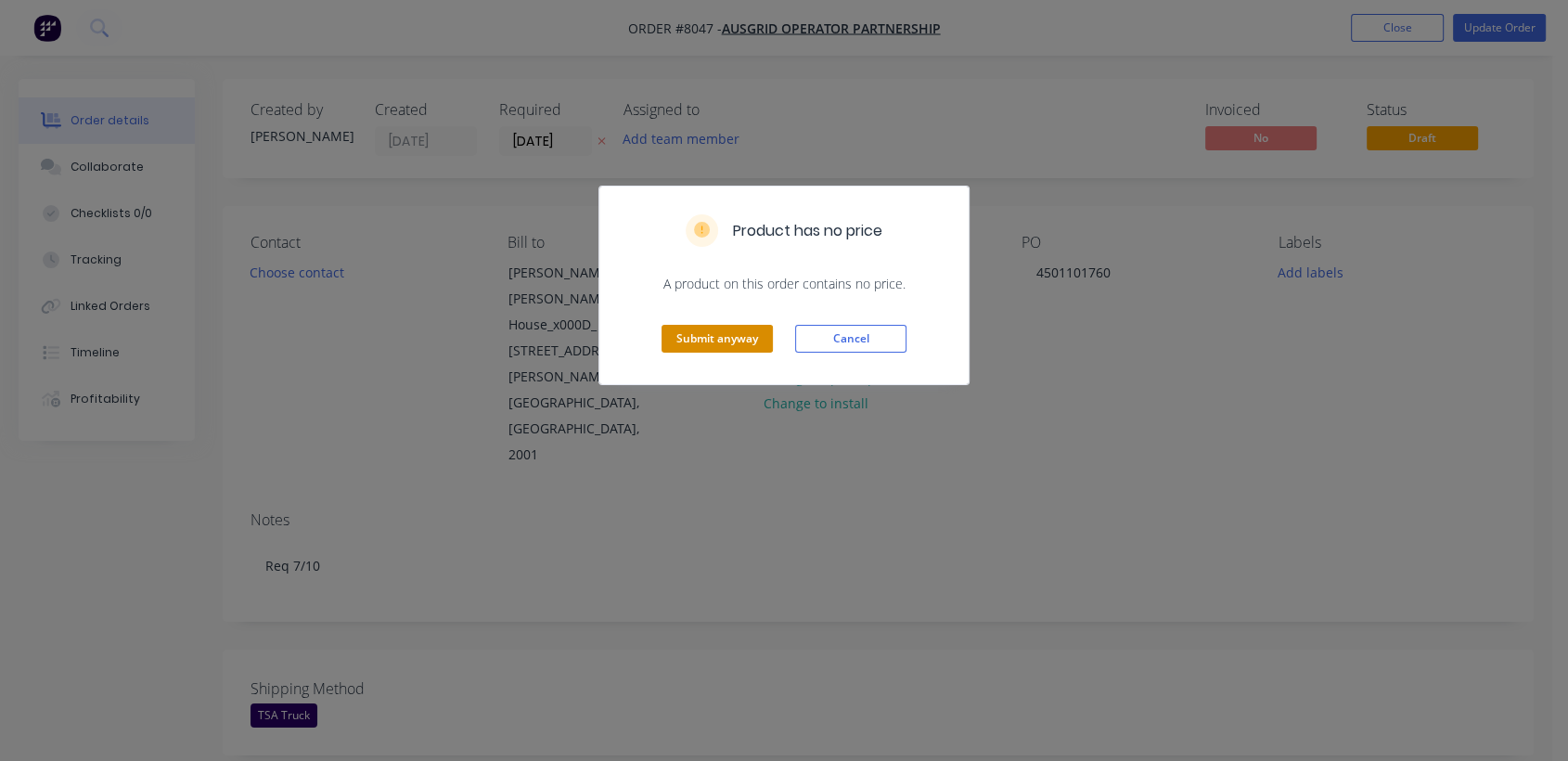
click at [723, 333] on button "Submit anyway" at bounding box center [717, 338] width 112 height 27
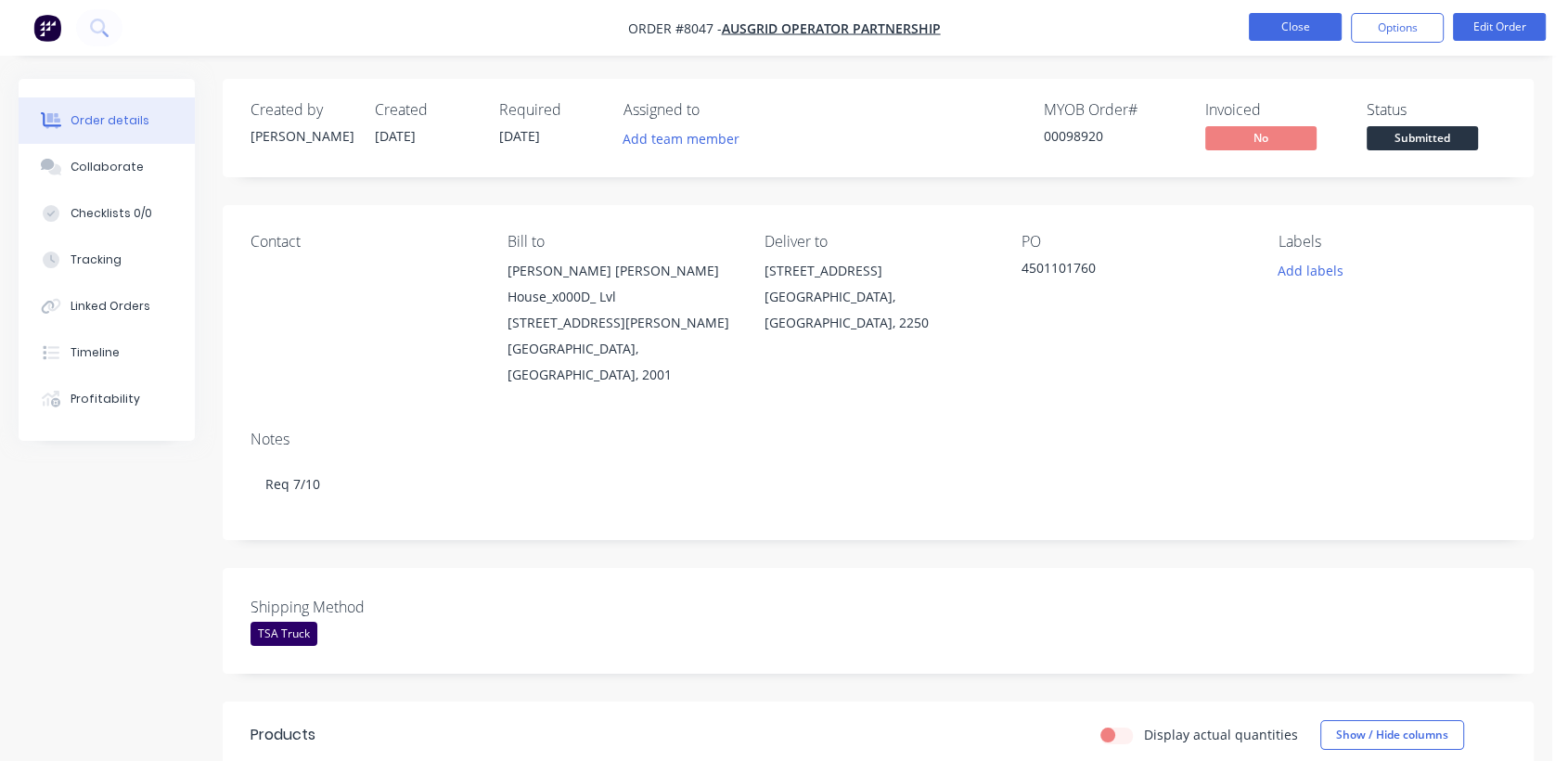
click at [1322, 22] on button "Close" at bounding box center [1295, 26] width 93 height 27
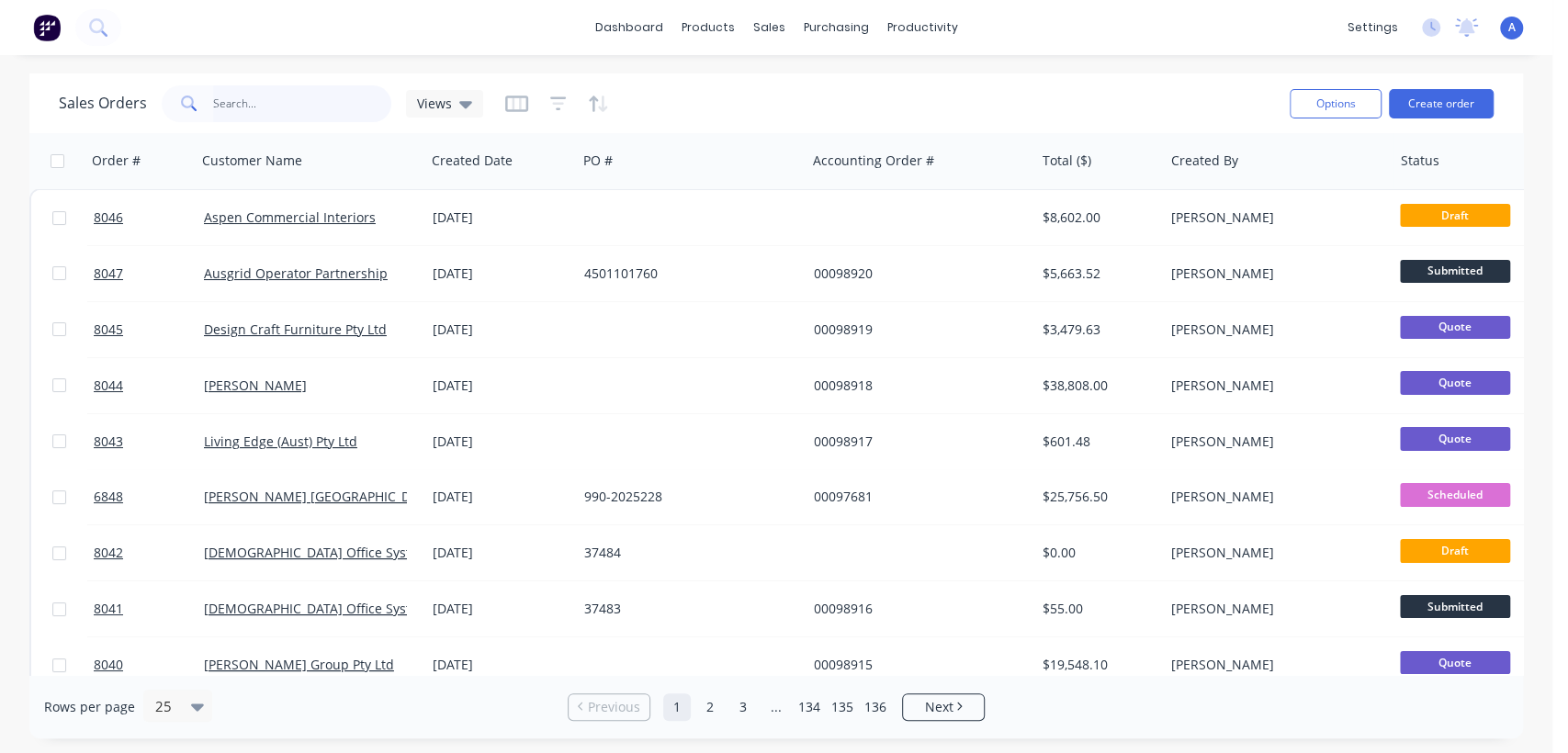
click at [272, 101] on input "text" at bounding box center [302, 104] width 179 height 37
type input "7632"
